Goal: Navigation & Orientation: Find specific page/section

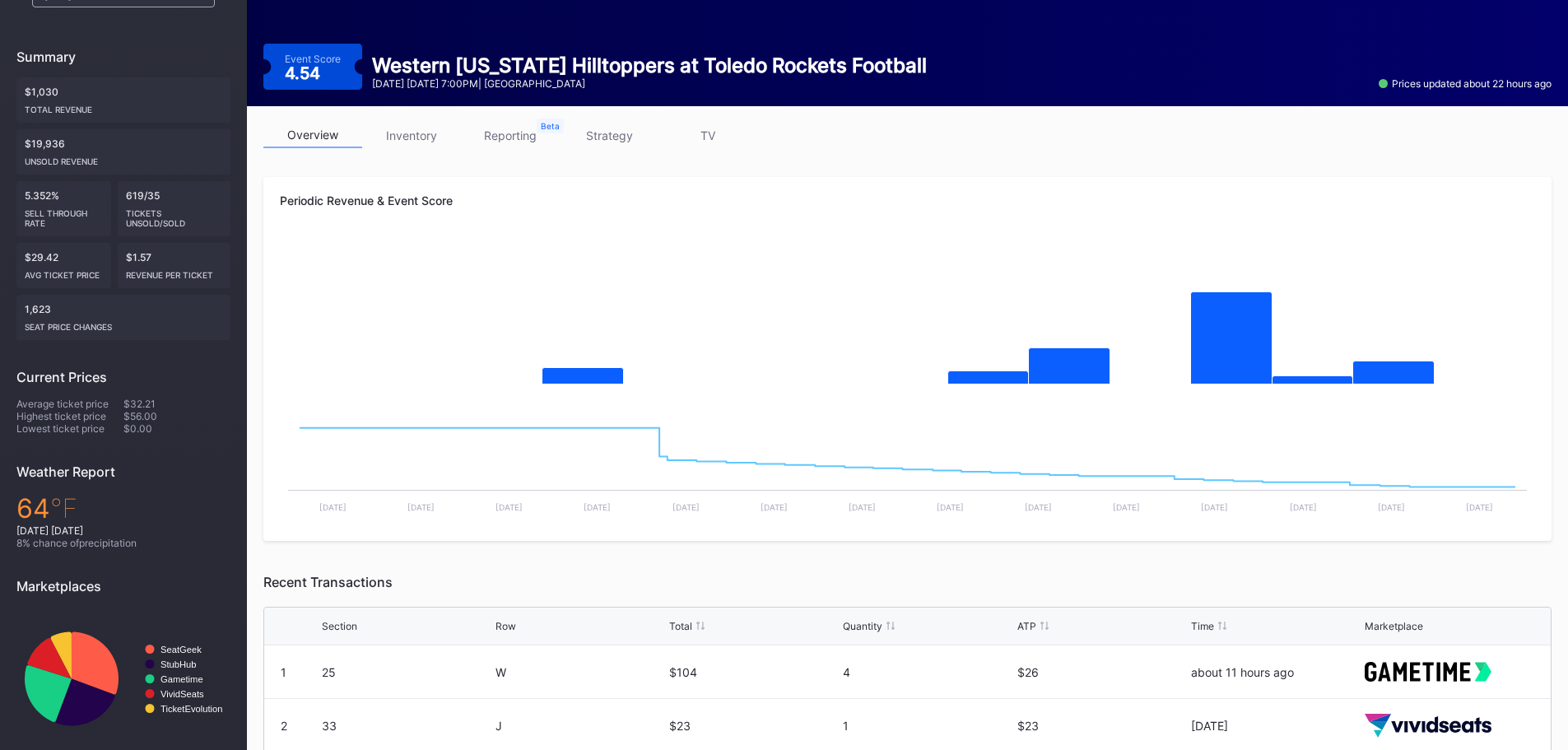
scroll to position [151, 0]
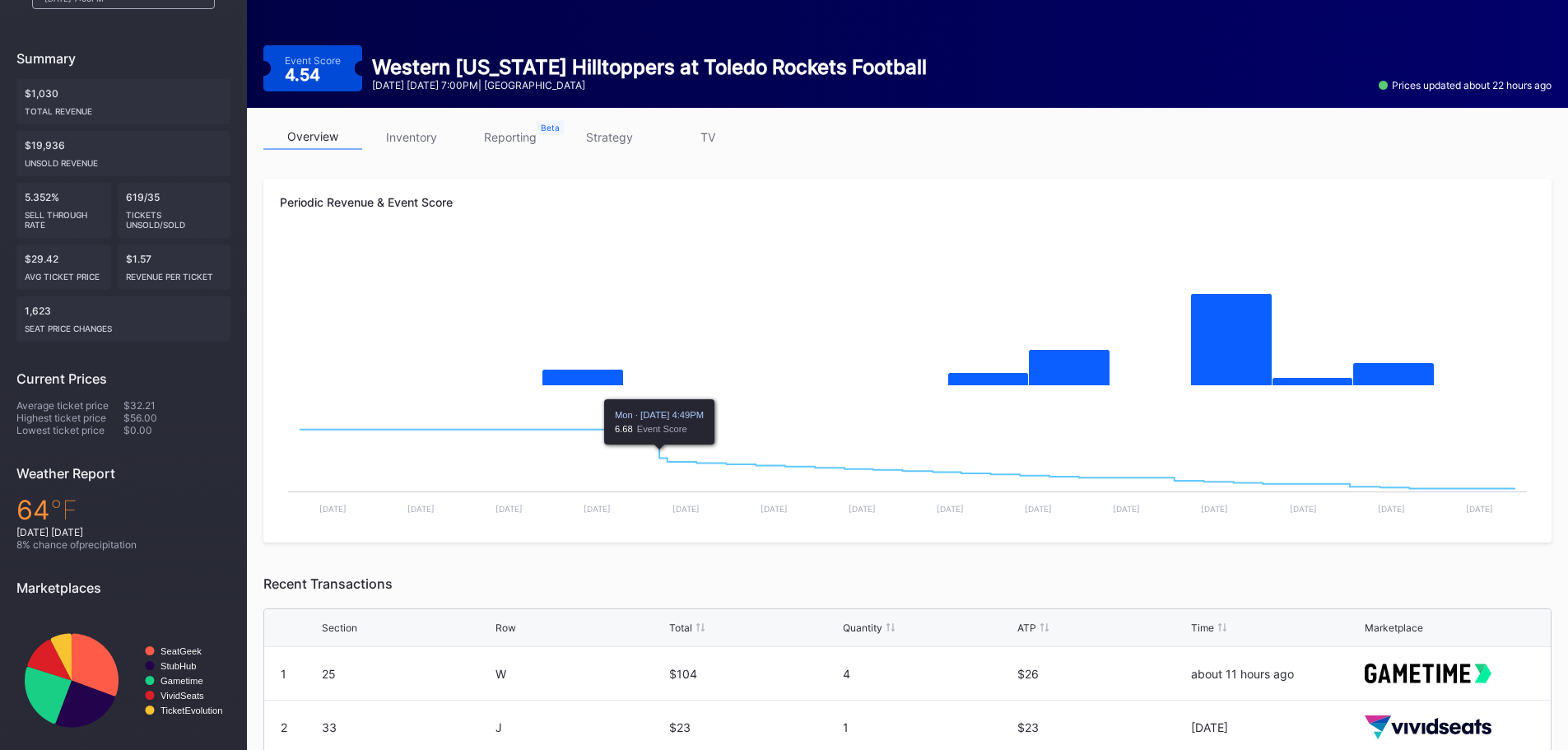
click at [431, 135] on link "inventory" at bounding box center [412, 137] width 99 height 25
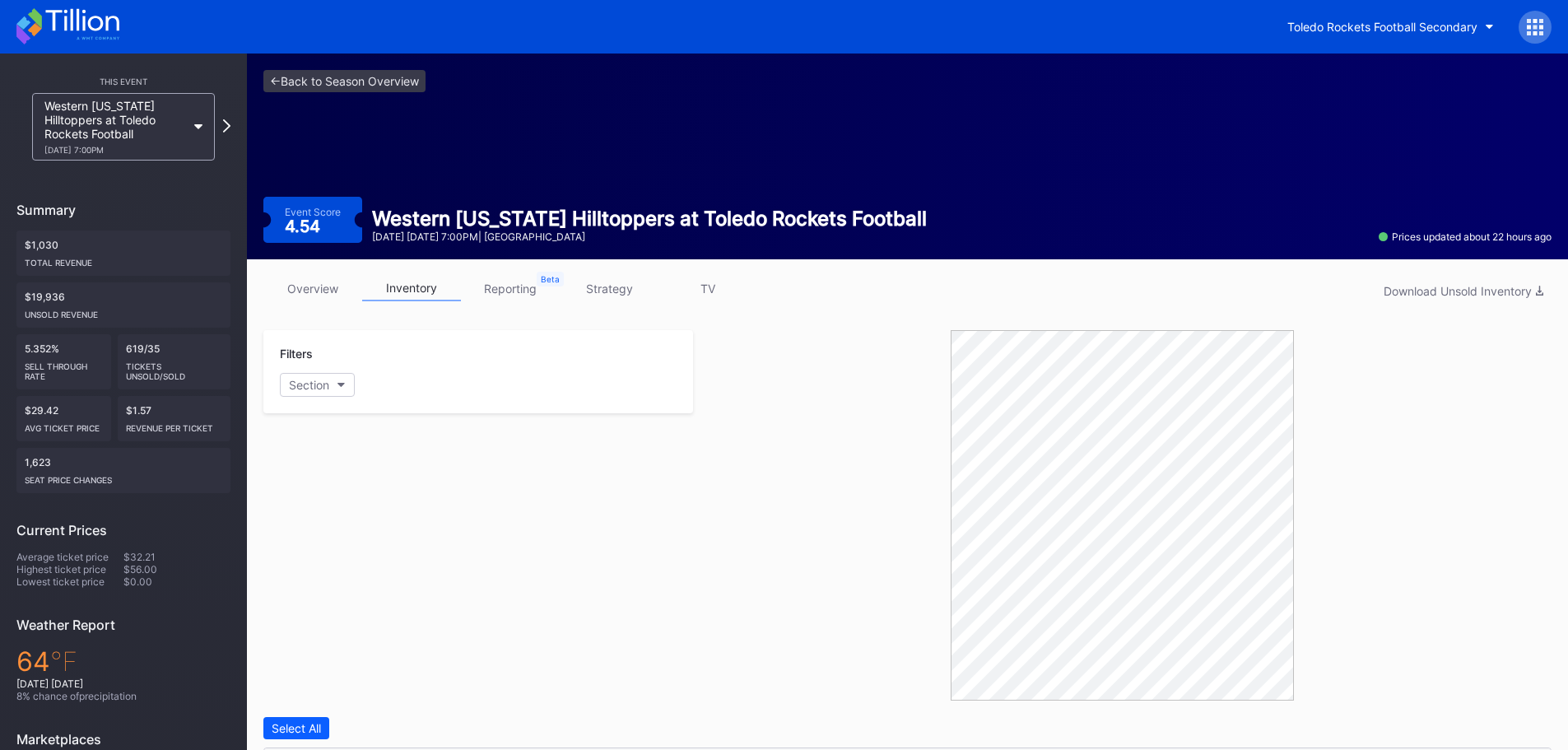
click at [518, 291] on link "reporting" at bounding box center [511, 288] width 99 height 25
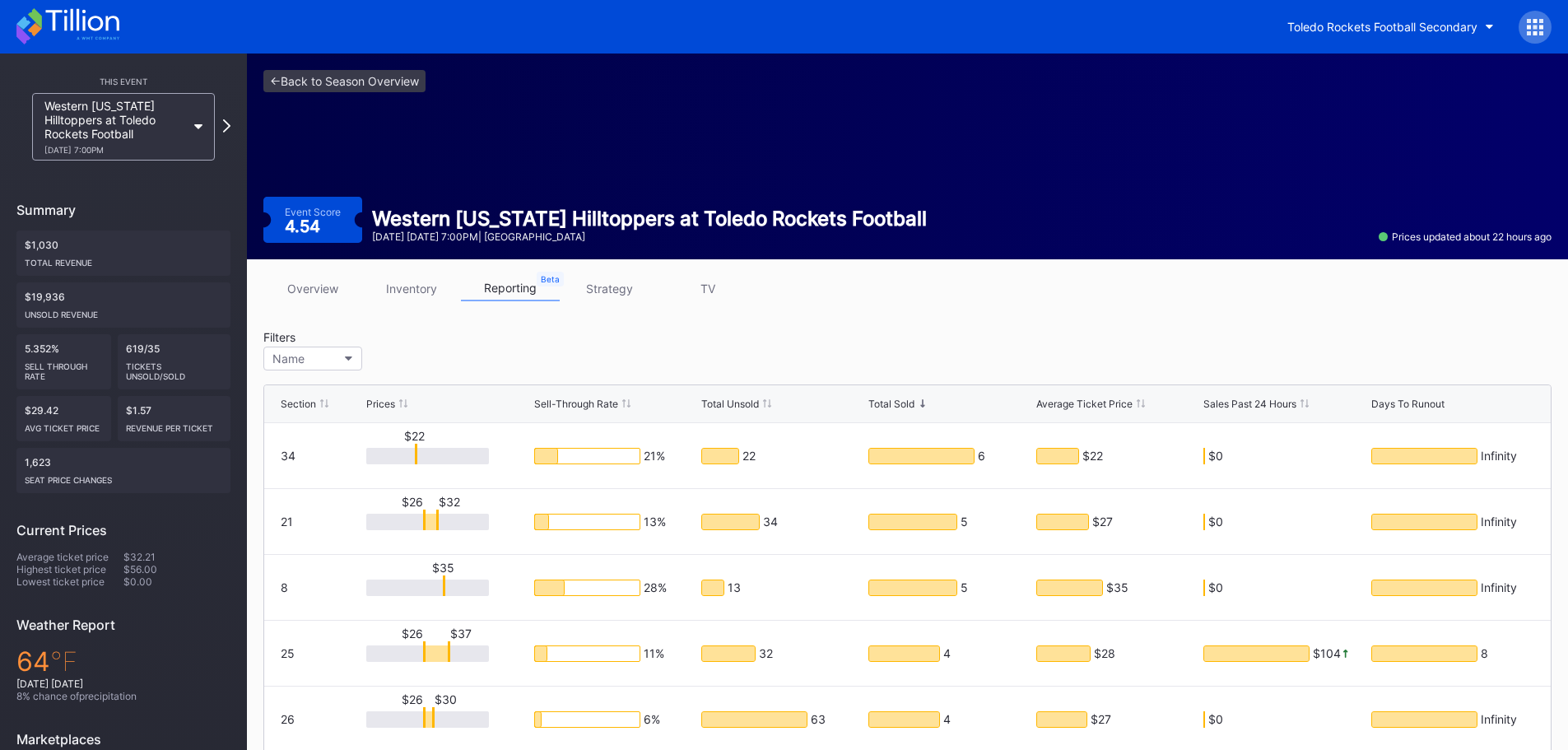
click at [619, 285] on link "strategy" at bounding box center [609, 288] width 99 height 25
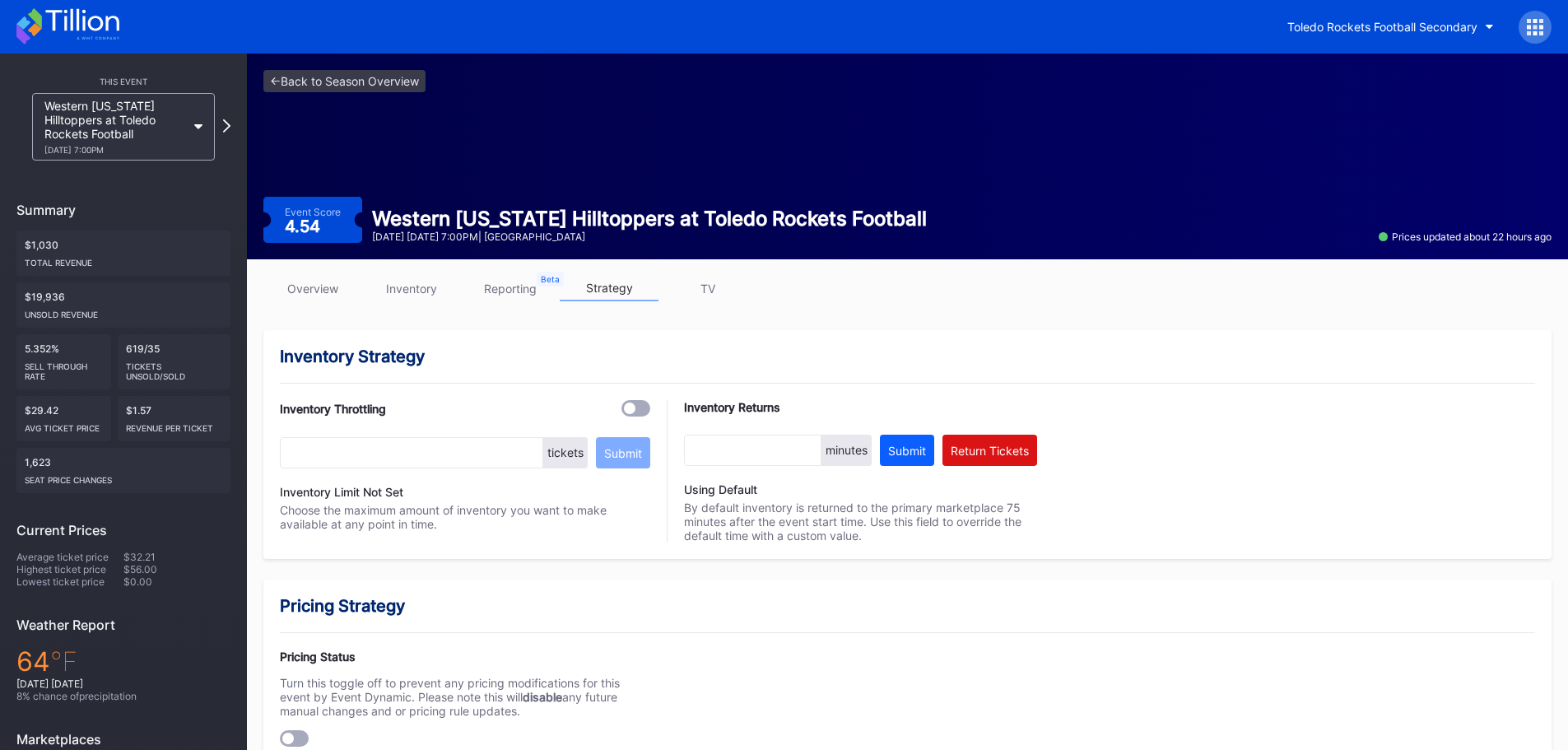
click at [421, 295] on link "inventory" at bounding box center [412, 288] width 99 height 25
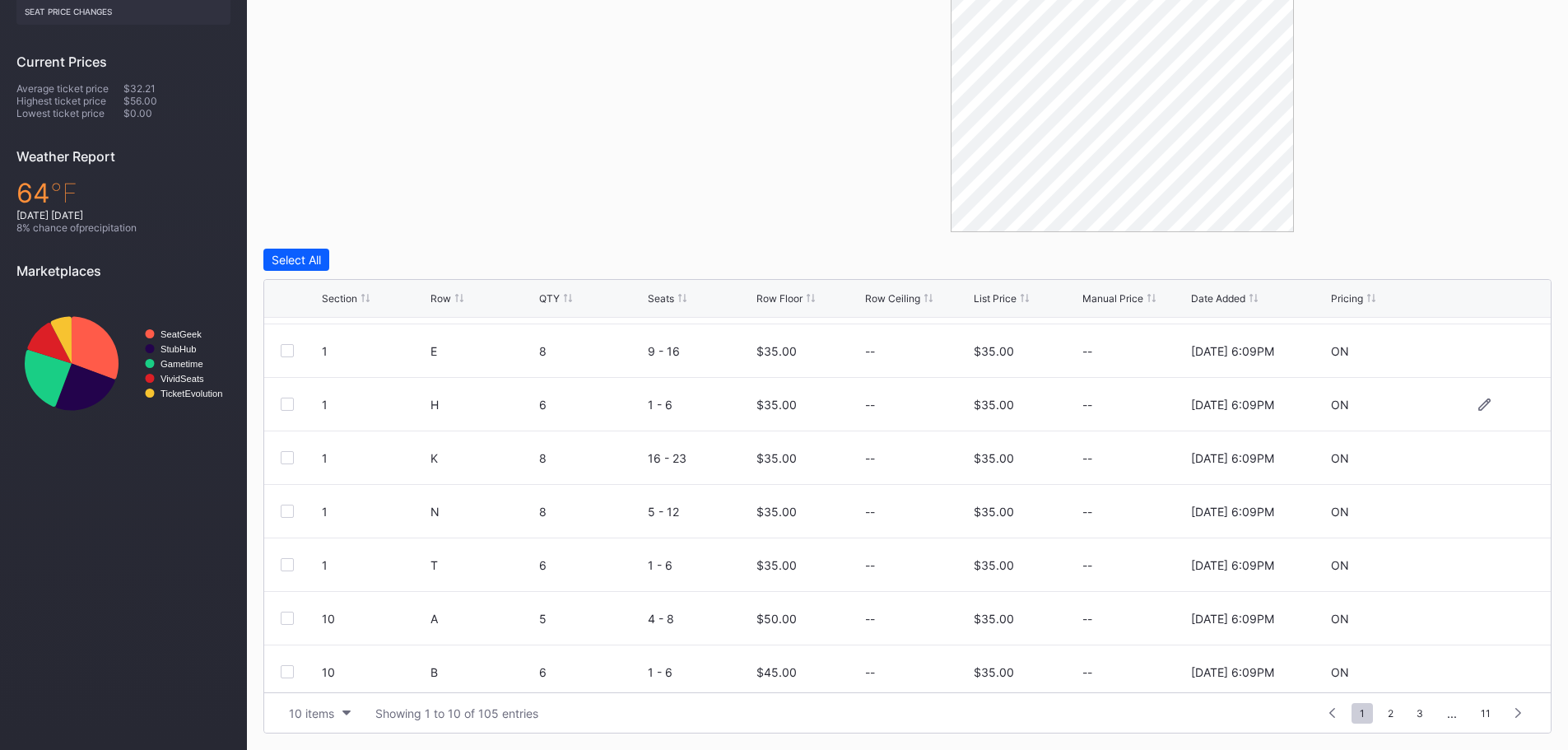
scroll to position [160, 0]
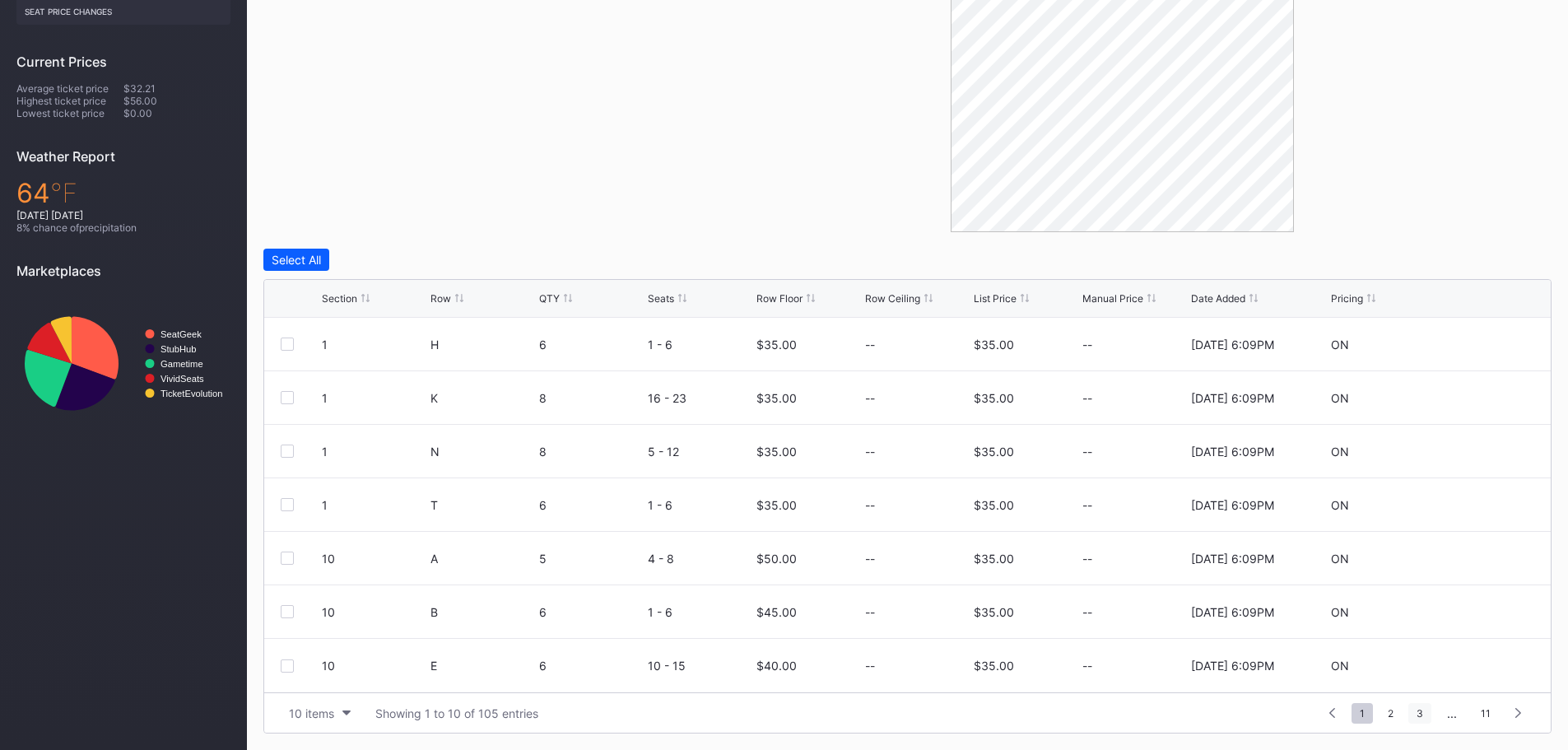
click at [1423, 714] on span "3" at bounding box center [1419, 713] width 23 height 20
click at [1394, 714] on span "4" at bounding box center [1390, 713] width 23 height 20
click at [1388, 710] on span "5" at bounding box center [1391, 713] width 22 height 20
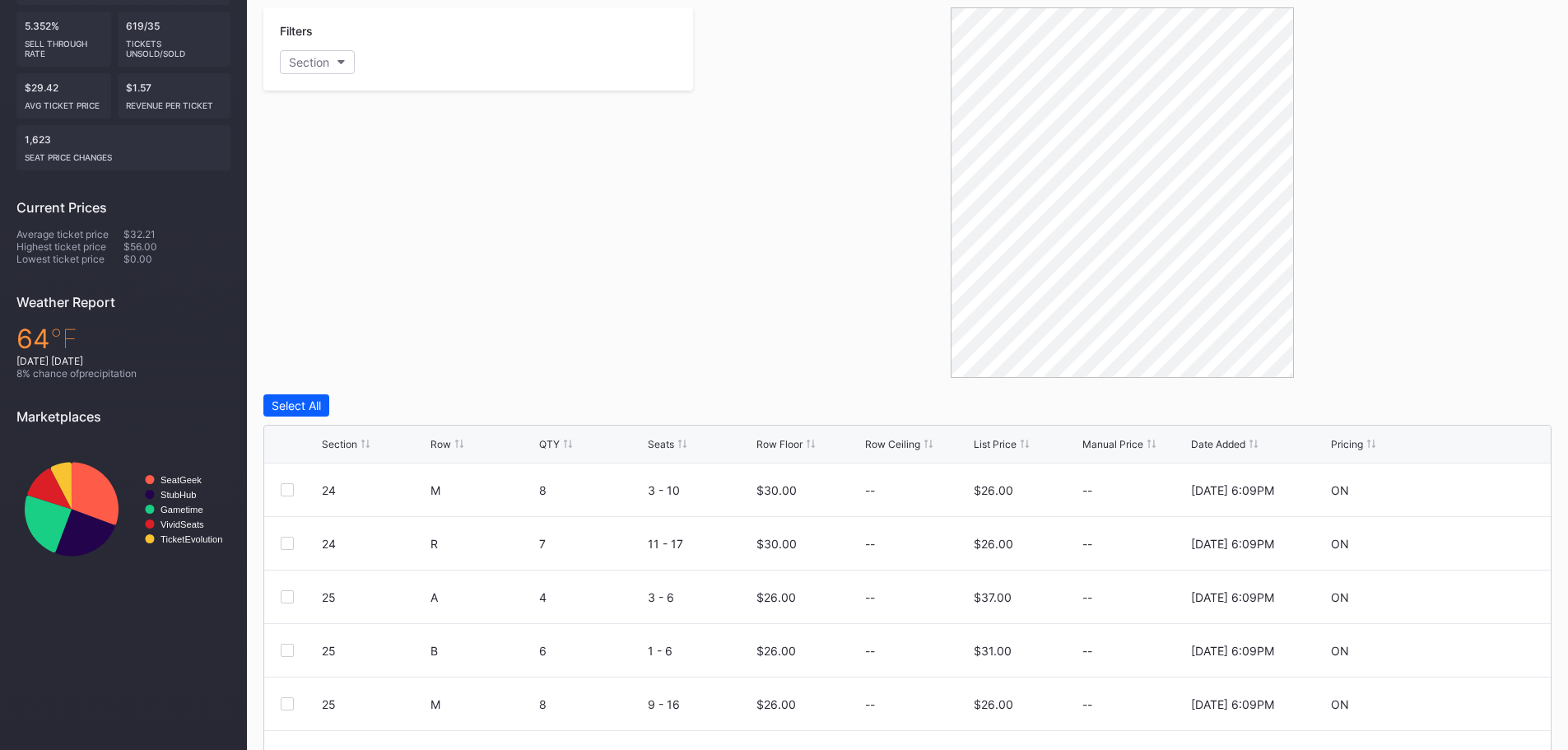
scroll to position [0, 0]
